Goal: Information Seeking & Learning: Learn about a topic

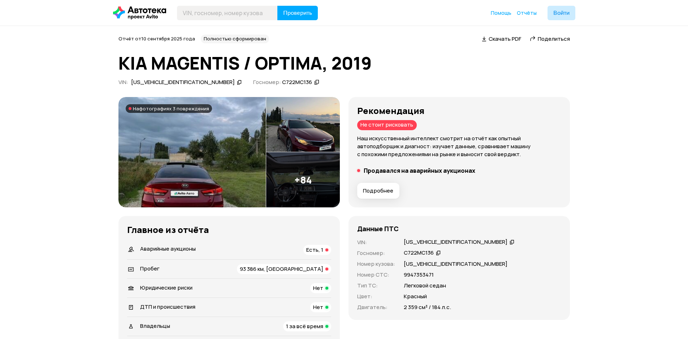
click at [172, 140] on img at bounding box center [191, 152] width 147 height 111
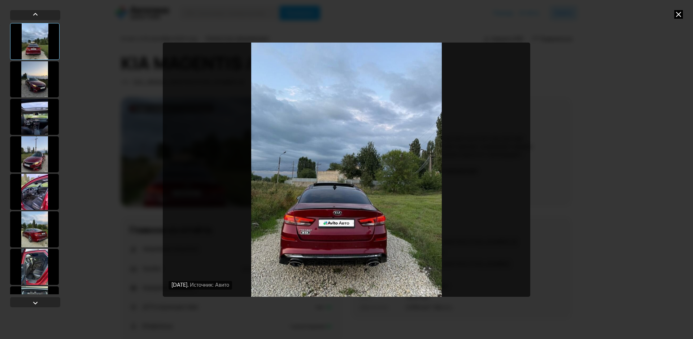
click at [32, 87] on div at bounding box center [34, 79] width 49 height 36
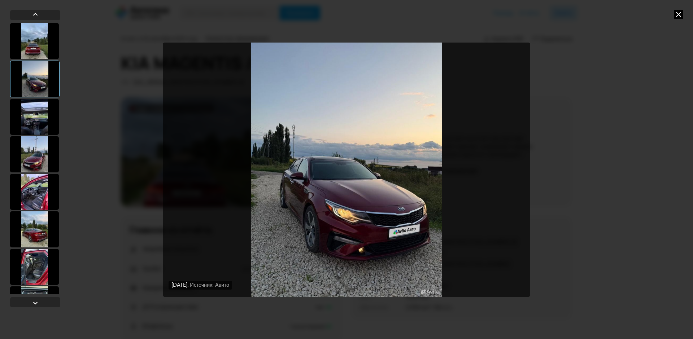
click at [44, 135] on div at bounding box center [35, 159] width 50 height 272
click at [33, 125] on div at bounding box center [34, 117] width 49 height 36
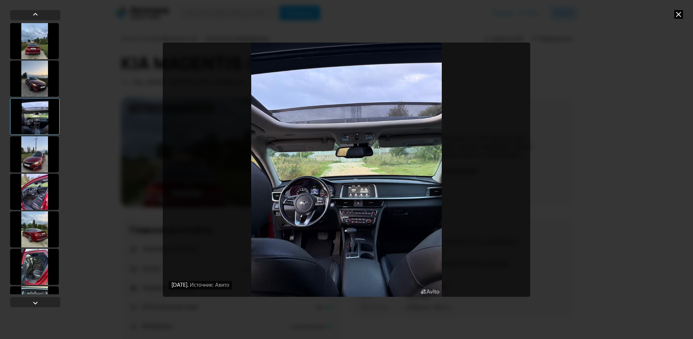
click at [42, 159] on div at bounding box center [34, 155] width 49 height 36
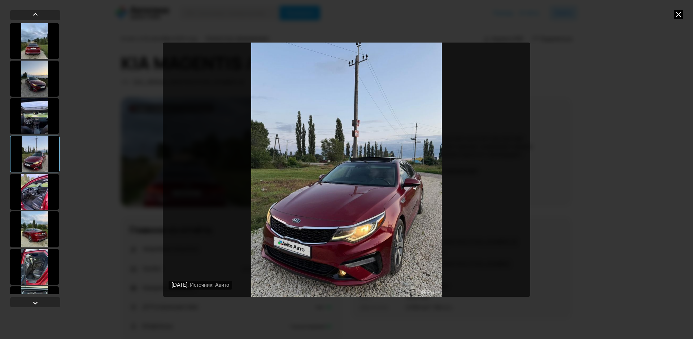
click at [43, 192] on div at bounding box center [34, 192] width 49 height 36
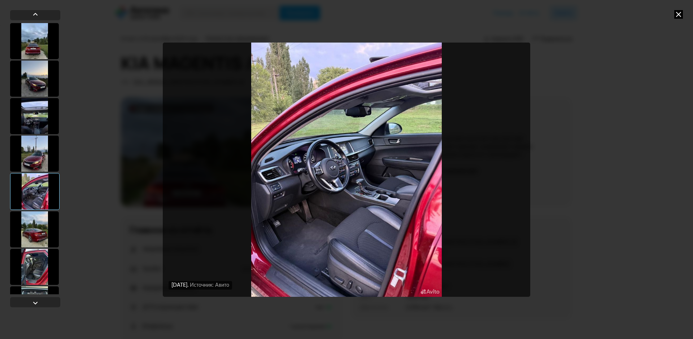
click at [42, 224] on div at bounding box center [34, 230] width 49 height 36
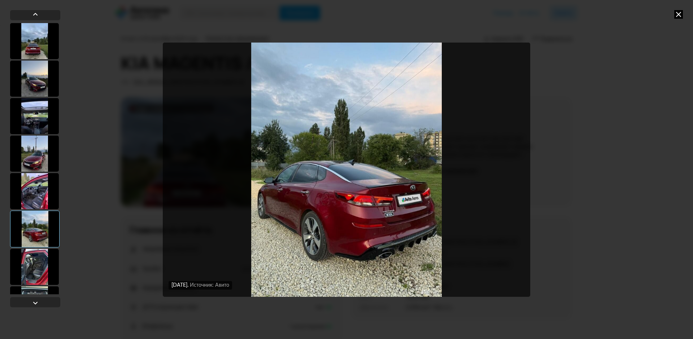
click at [41, 235] on div at bounding box center [34, 229] width 49 height 37
click at [34, 262] on div at bounding box center [34, 267] width 49 height 36
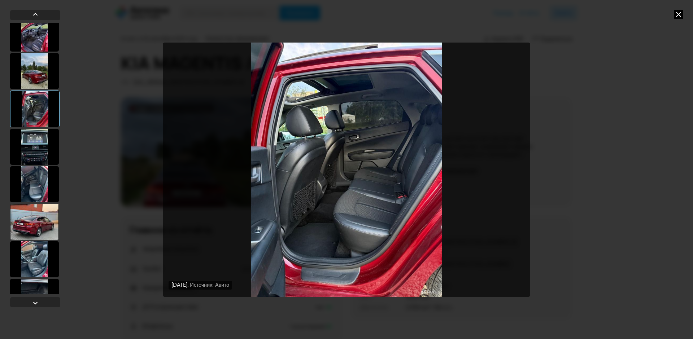
scroll to position [144, 0]
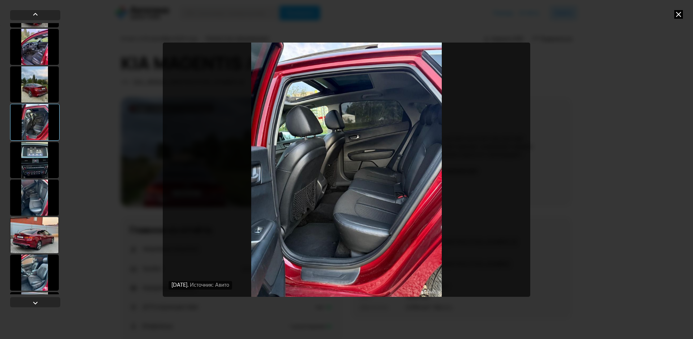
click at [41, 162] on div at bounding box center [34, 160] width 49 height 36
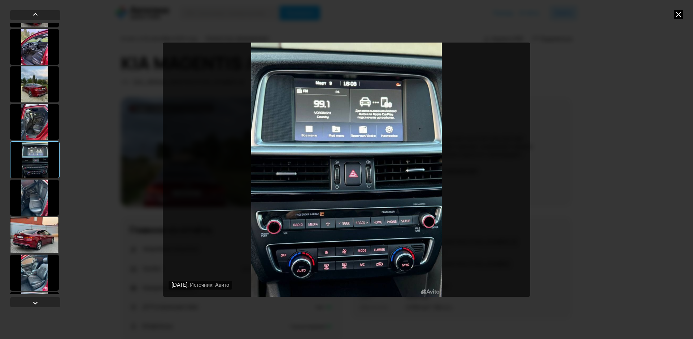
click at [41, 200] on div at bounding box center [34, 198] width 49 height 36
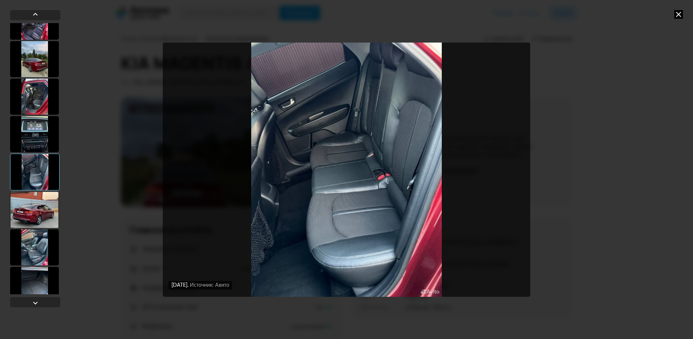
scroll to position [181, 0]
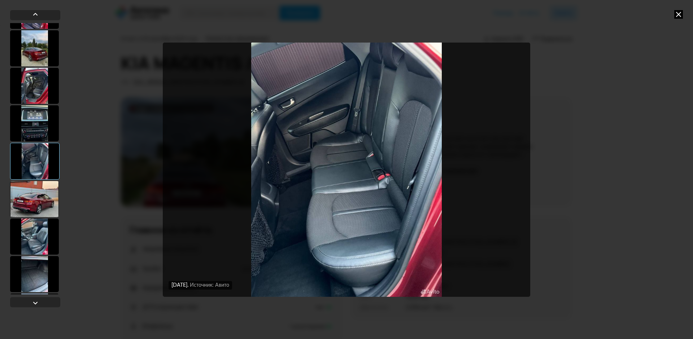
click at [41, 195] on div at bounding box center [34, 199] width 49 height 36
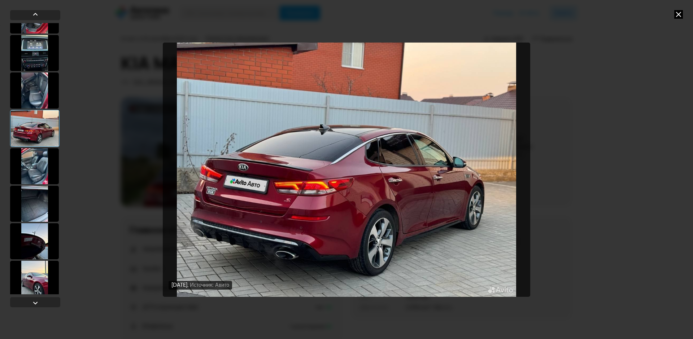
scroll to position [253, 0]
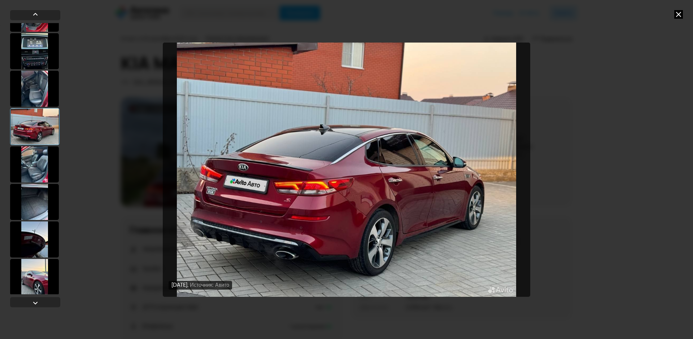
click at [34, 175] on div at bounding box center [34, 165] width 49 height 36
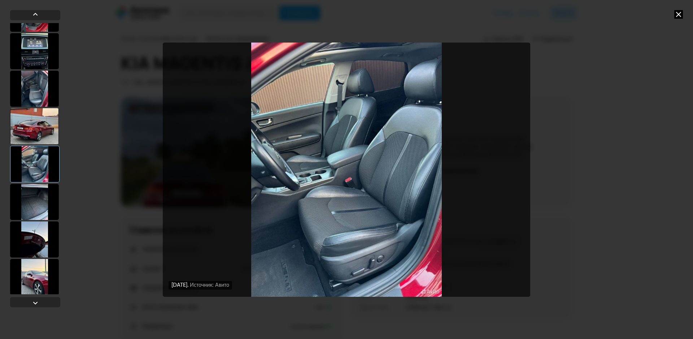
click at [44, 199] on div at bounding box center [34, 202] width 49 height 36
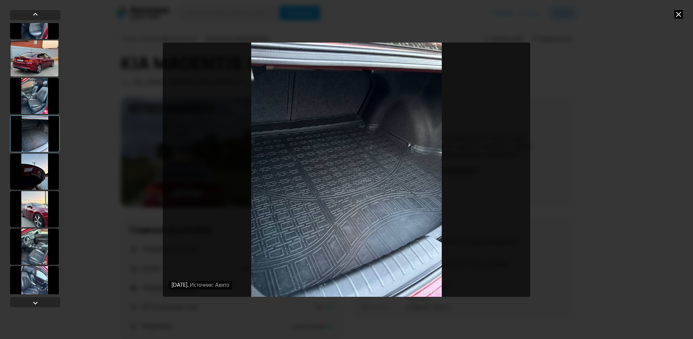
scroll to position [325, 0]
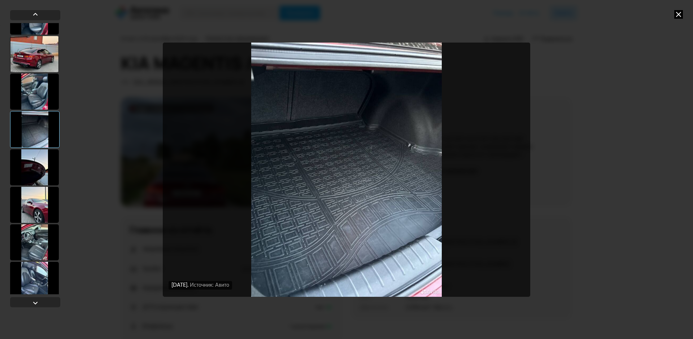
click at [34, 171] on div at bounding box center [34, 168] width 49 height 36
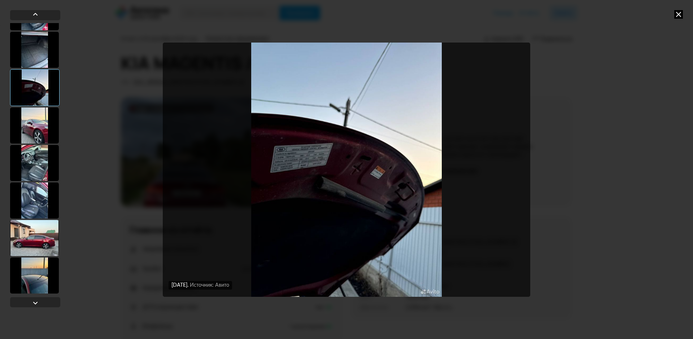
scroll to position [433, 0]
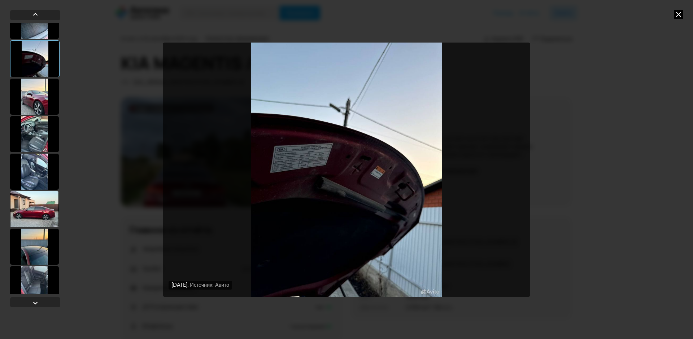
click at [35, 105] on div at bounding box center [34, 97] width 49 height 36
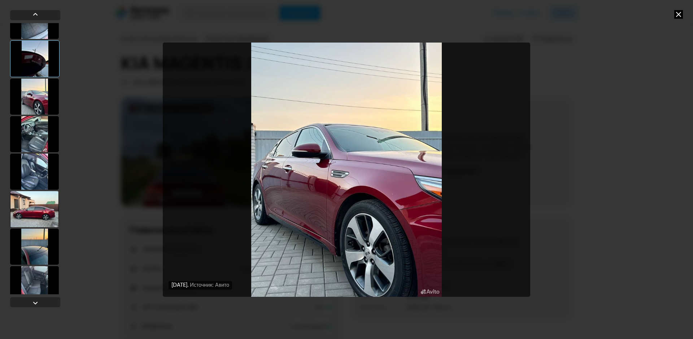
click at [30, 129] on div at bounding box center [34, 134] width 49 height 36
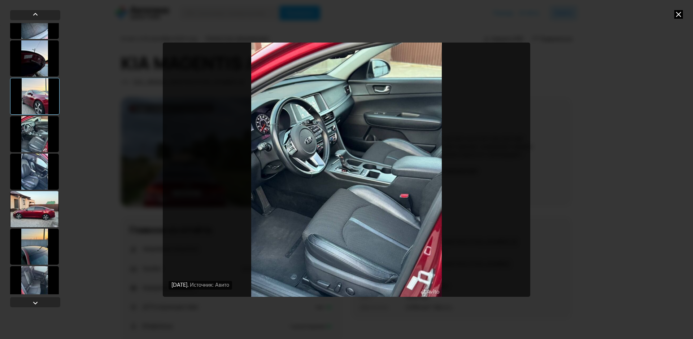
click at [42, 183] on div at bounding box center [34, 172] width 49 height 36
drag, startPoint x: 36, startPoint y: 207, endPoint x: 34, endPoint y: 202, distance: 5.4
click at [35, 207] on div at bounding box center [34, 209] width 49 height 36
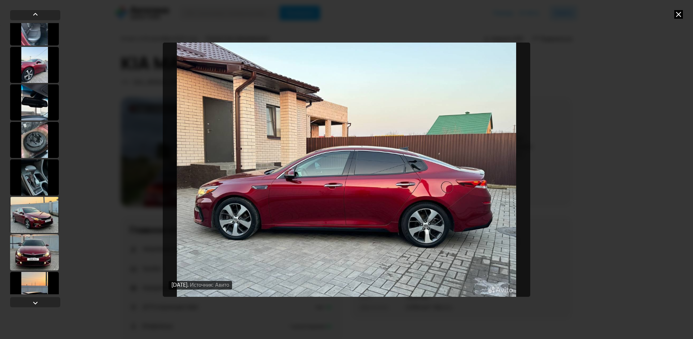
scroll to position [686, 0]
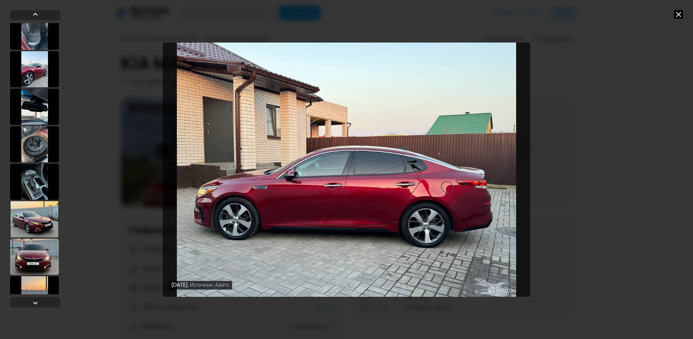
click at [41, 107] on div at bounding box center [34, 107] width 49 height 36
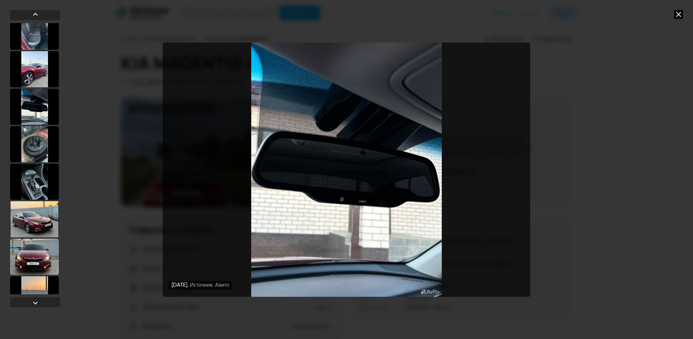
click at [40, 139] on div at bounding box center [34, 144] width 49 height 36
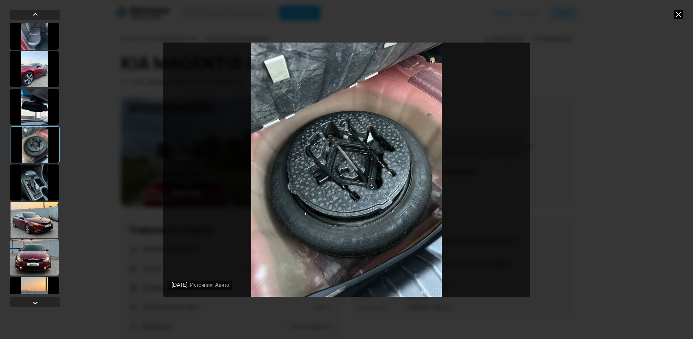
click at [40, 183] on div at bounding box center [34, 183] width 49 height 36
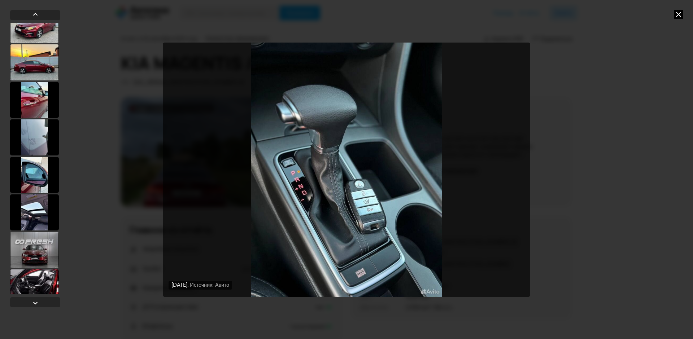
scroll to position [1119, 0]
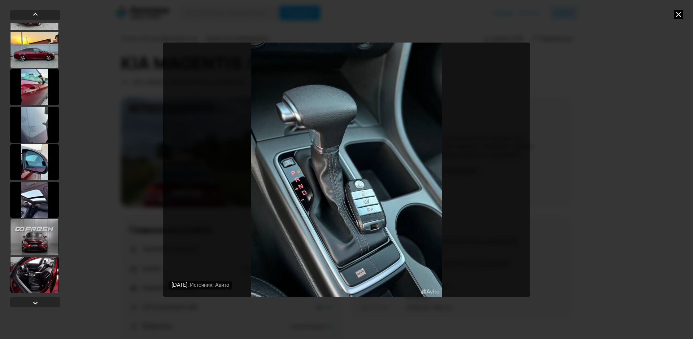
click at [36, 85] on div at bounding box center [34, 87] width 49 height 36
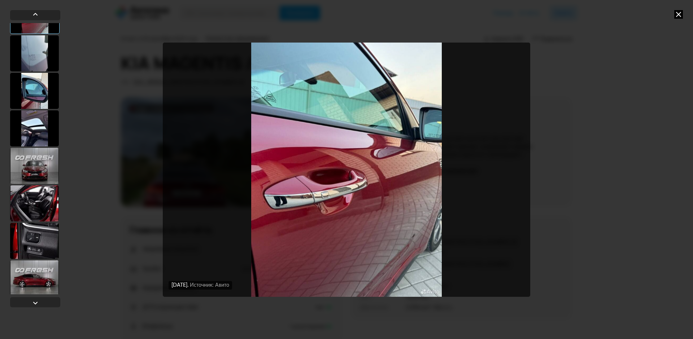
scroll to position [1263, 0]
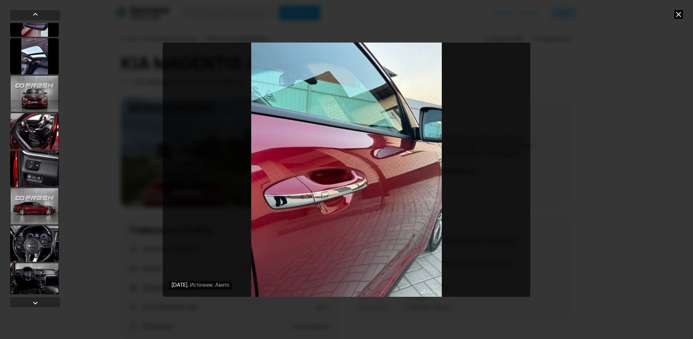
click at [33, 98] on div at bounding box center [34, 94] width 49 height 36
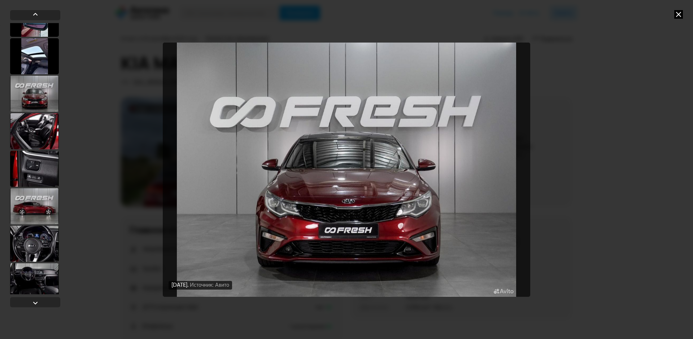
scroll to position [1262, 0]
click at [36, 139] on div at bounding box center [34, 132] width 49 height 36
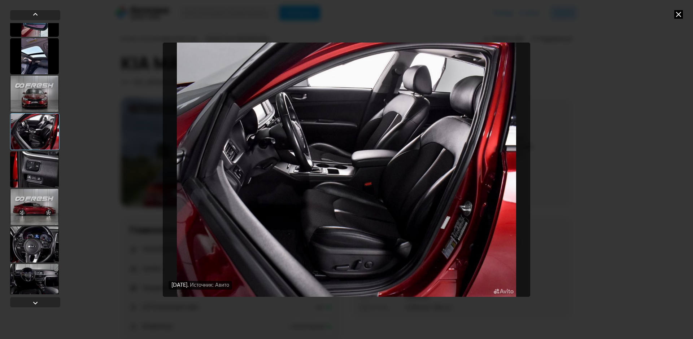
click at [35, 172] on div at bounding box center [34, 170] width 49 height 36
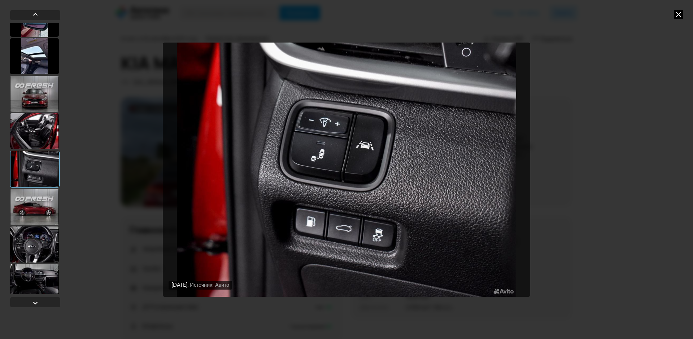
click at [35, 208] on div at bounding box center [34, 207] width 49 height 36
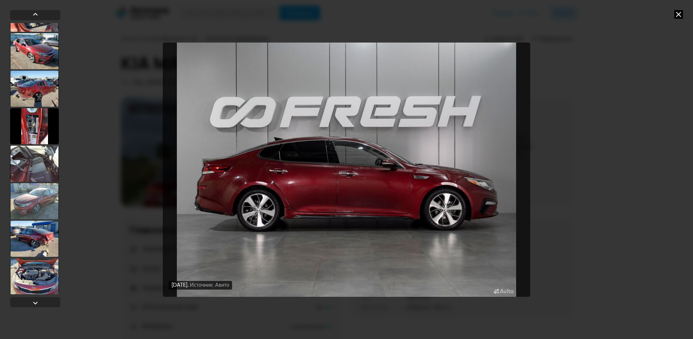
scroll to position [2997, 0]
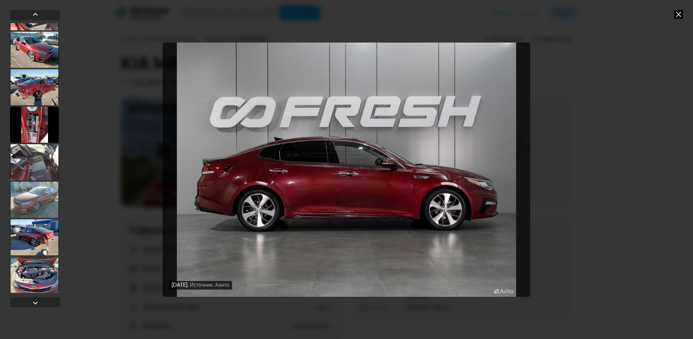
click at [28, 277] on div at bounding box center [34, 275] width 49 height 36
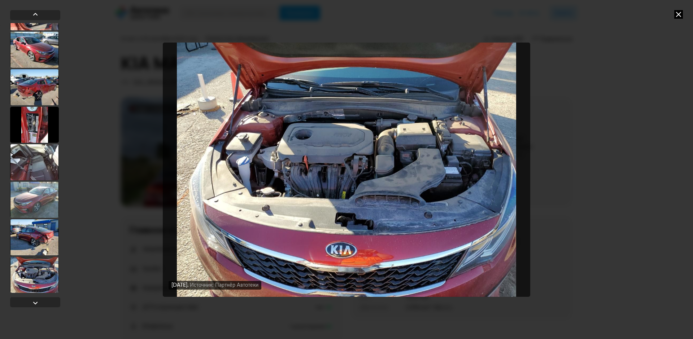
scroll to position [2996, 0]
click at [41, 252] on div at bounding box center [34, 238] width 49 height 36
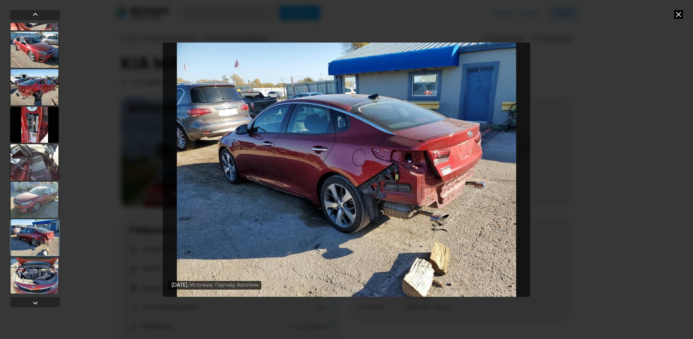
click at [41, 195] on div at bounding box center [34, 200] width 49 height 36
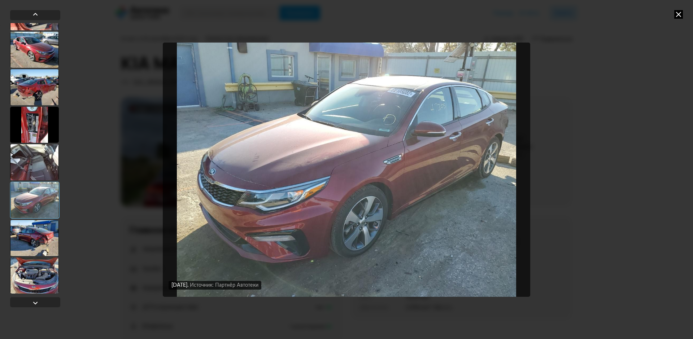
click at [44, 234] on div at bounding box center [34, 238] width 49 height 36
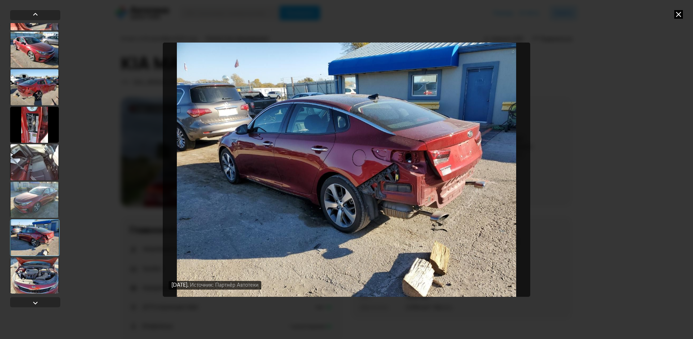
click at [39, 184] on div at bounding box center [34, 200] width 49 height 36
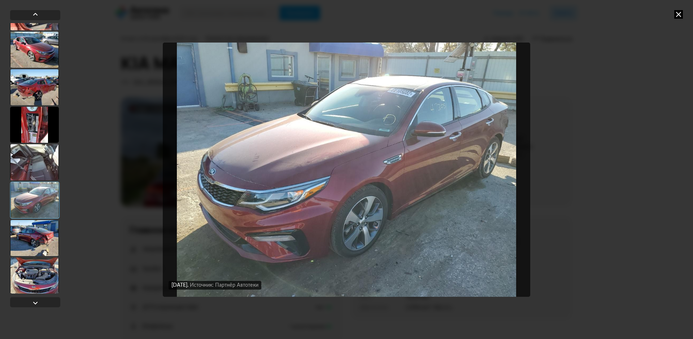
click at [37, 165] on div at bounding box center [34, 162] width 49 height 36
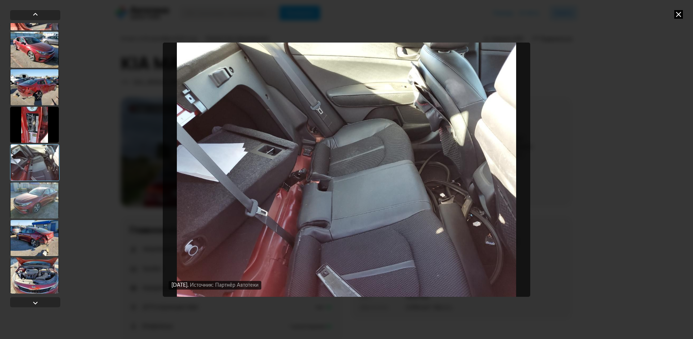
click at [39, 120] on div at bounding box center [34, 125] width 49 height 36
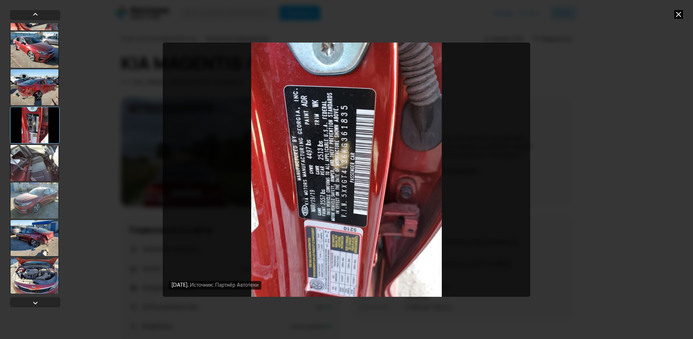
click at [41, 91] on div at bounding box center [34, 87] width 49 height 36
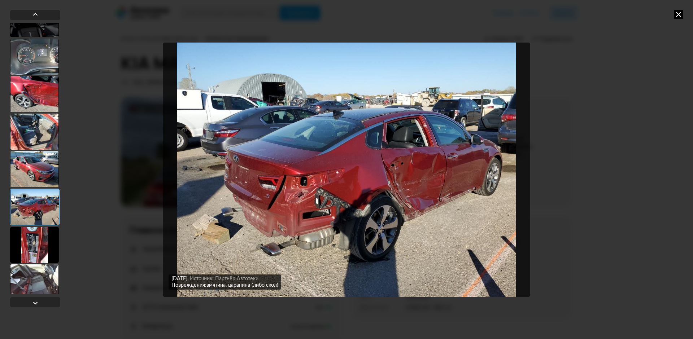
scroll to position [2852, 0]
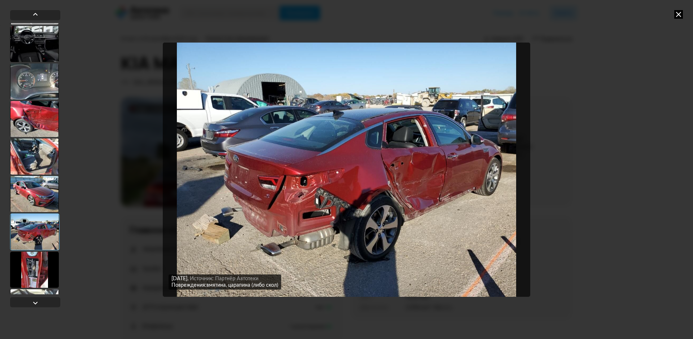
click at [36, 196] on div at bounding box center [34, 194] width 49 height 36
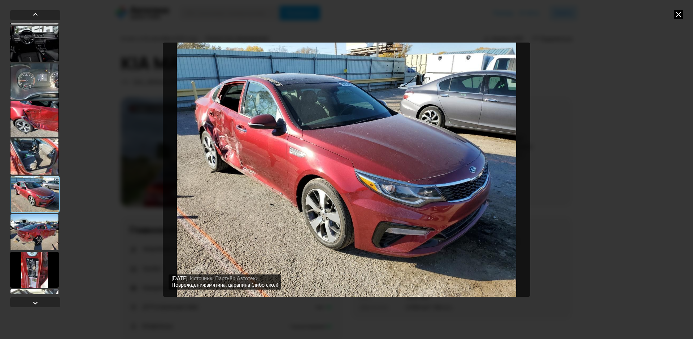
click at [33, 155] on div at bounding box center [34, 157] width 49 height 36
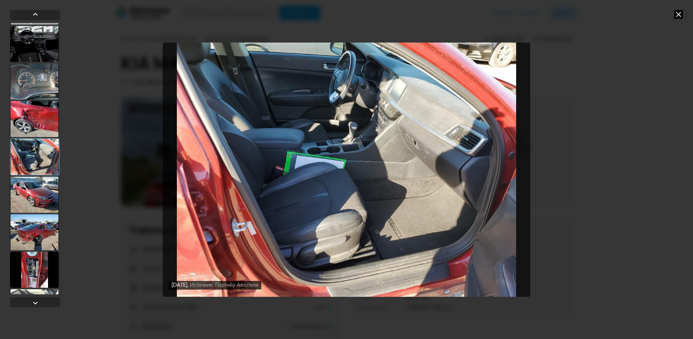
click at [34, 120] on div at bounding box center [34, 119] width 49 height 36
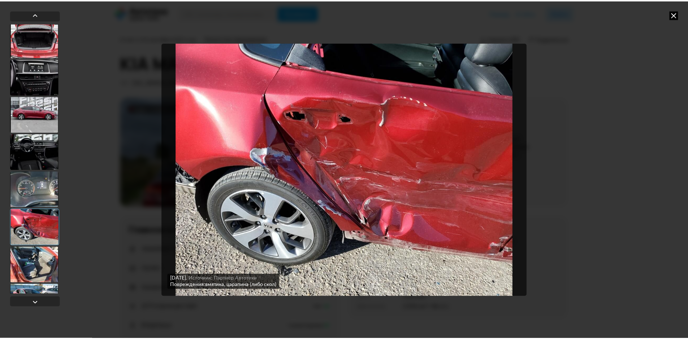
scroll to position [2743, 0]
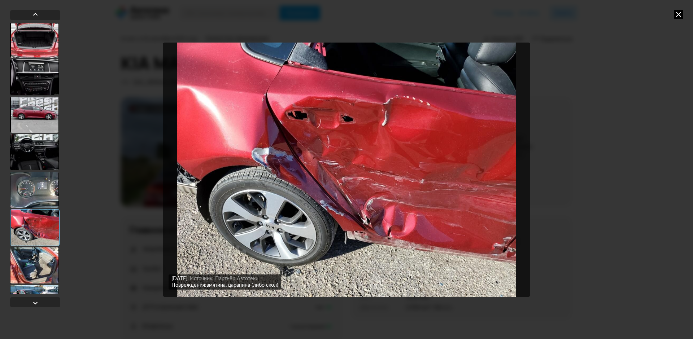
click at [46, 187] on div at bounding box center [34, 190] width 49 height 36
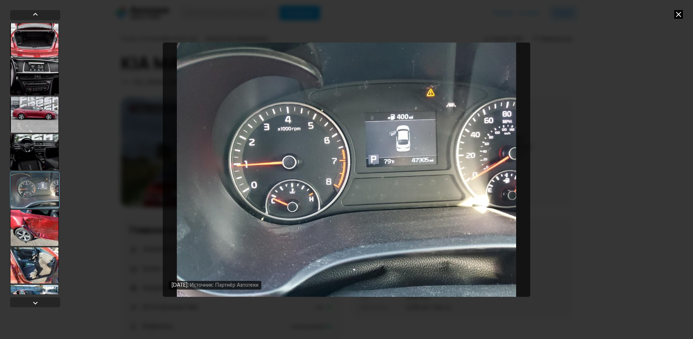
click at [29, 151] on div at bounding box center [34, 152] width 49 height 36
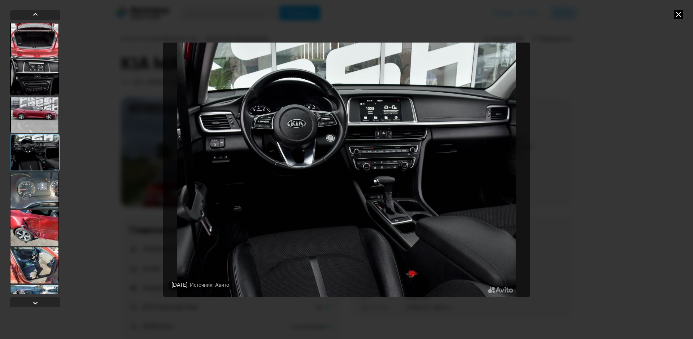
click at [676, 11] on icon at bounding box center [679, 14] width 9 height 9
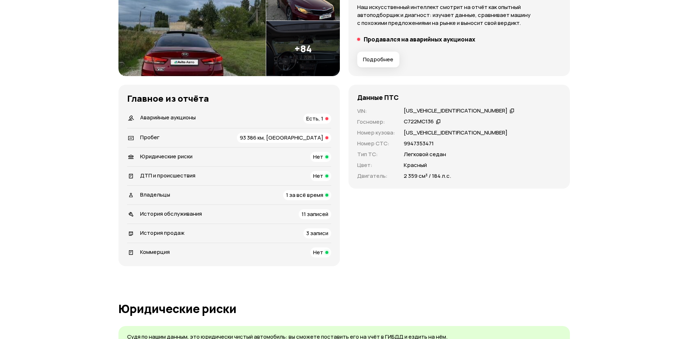
scroll to position [144, 0]
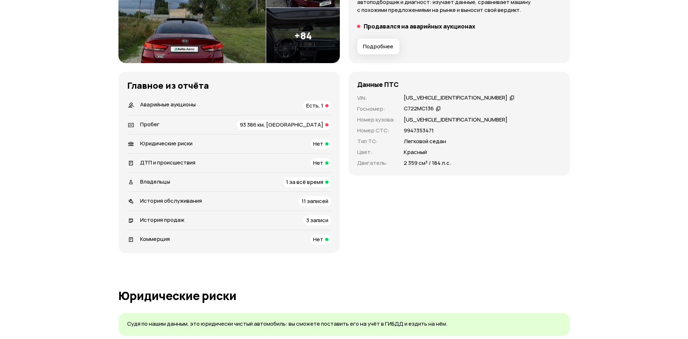
click at [316, 106] on span "Есть, 1" at bounding box center [314, 106] width 17 height 8
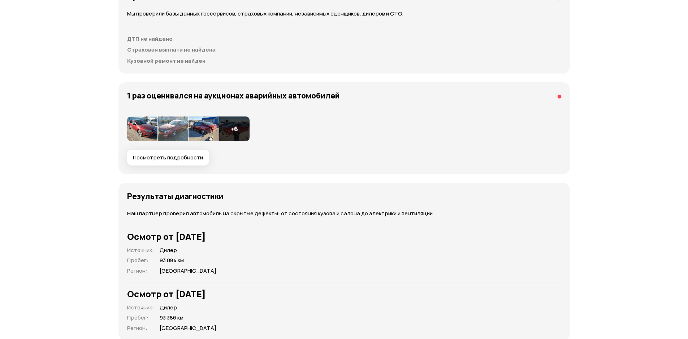
scroll to position [791, 0]
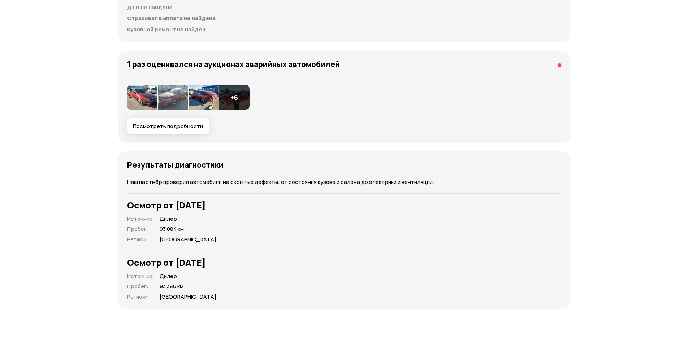
click at [164, 126] on span "Посмотреть подробности" at bounding box center [168, 126] width 70 height 7
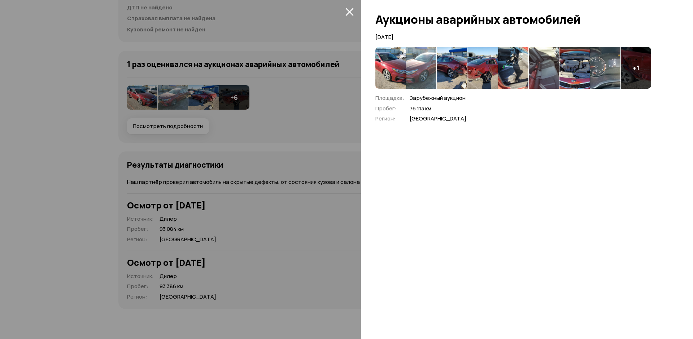
click at [349, 8] on icon "закрыть" at bounding box center [350, 12] width 8 height 8
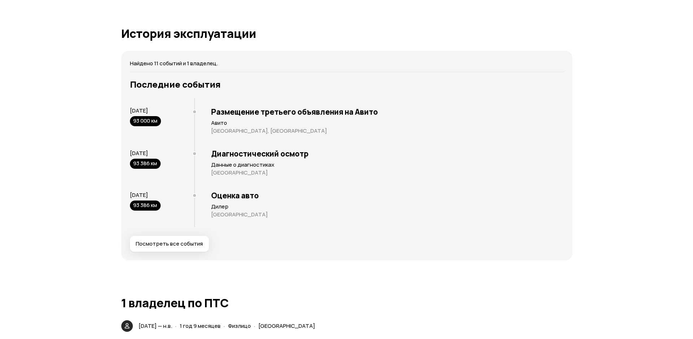
scroll to position [1372, 0]
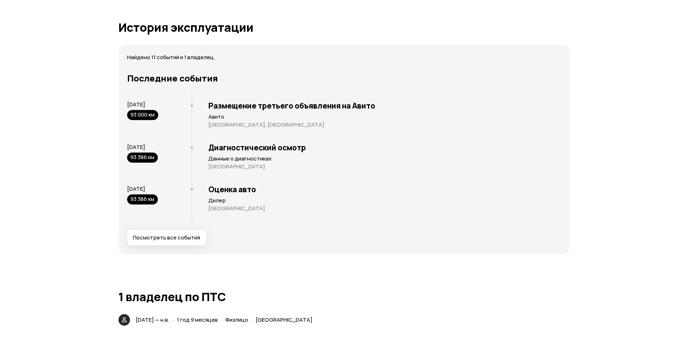
click at [177, 240] on span "Посмотреть все события" at bounding box center [166, 237] width 67 height 7
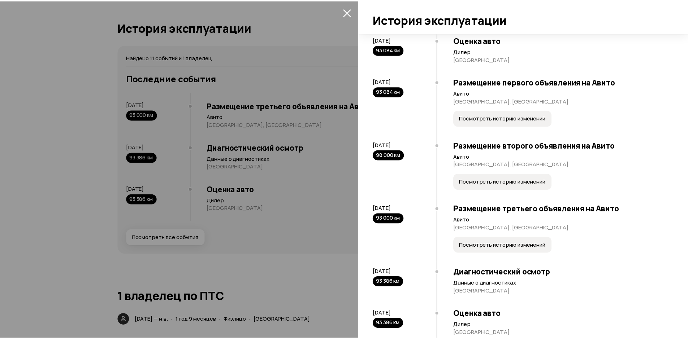
scroll to position [281, 0]
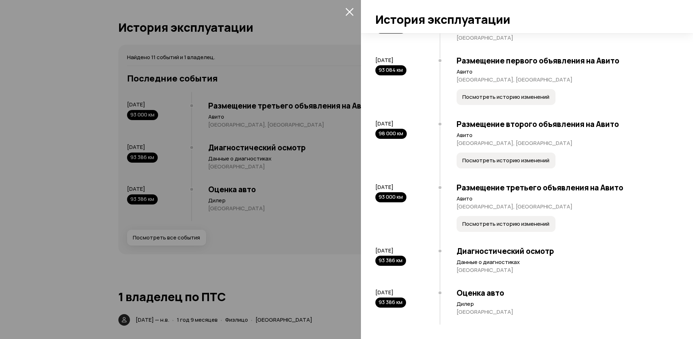
click at [351, 14] on icon "закрыть" at bounding box center [350, 12] width 8 height 8
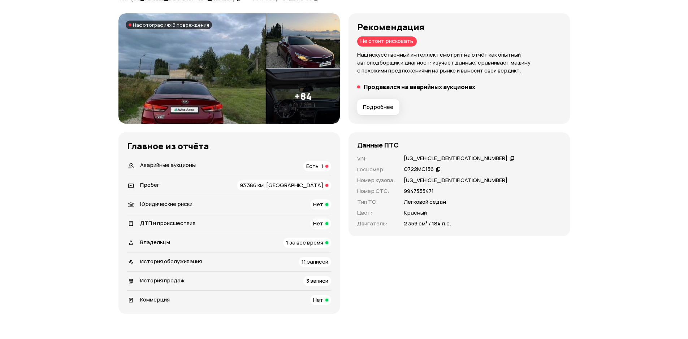
scroll to position [0, 0]
